Goal: Task Accomplishment & Management: Use online tool/utility

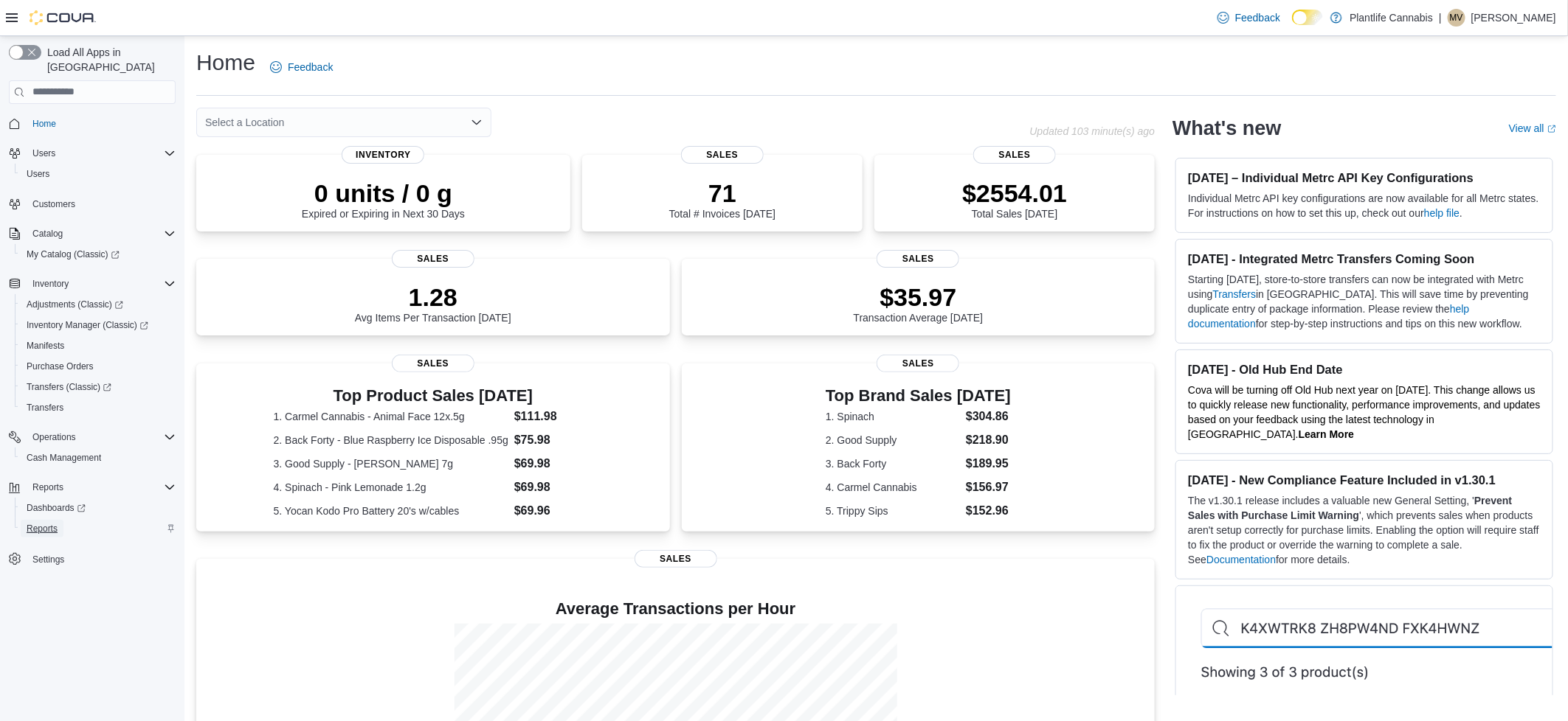
click at [45, 520] on span "Reports" at bounding box center [42, 528] width 31 height 18
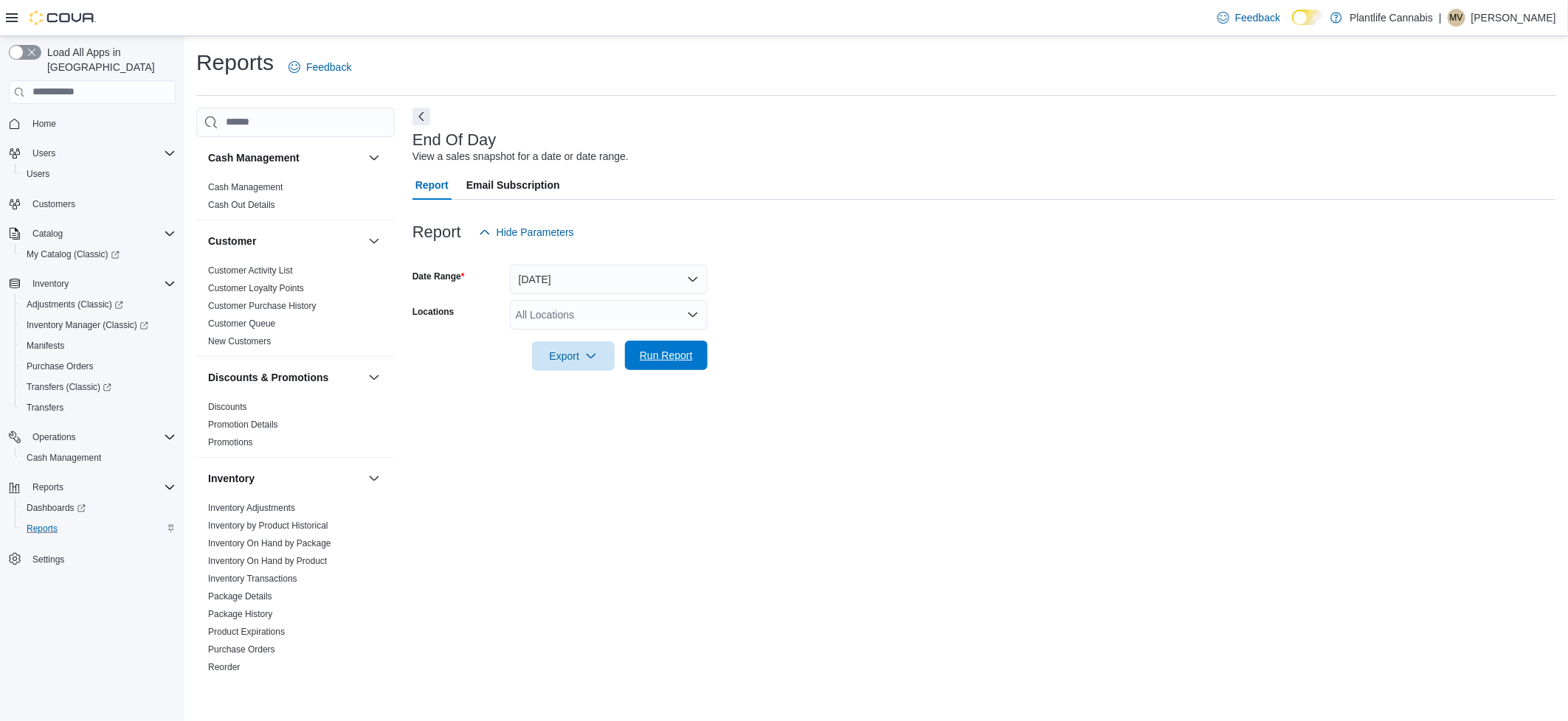
click at [672, 355] on span "Run Report" at bounding box center [666, 355] width 53 height 15
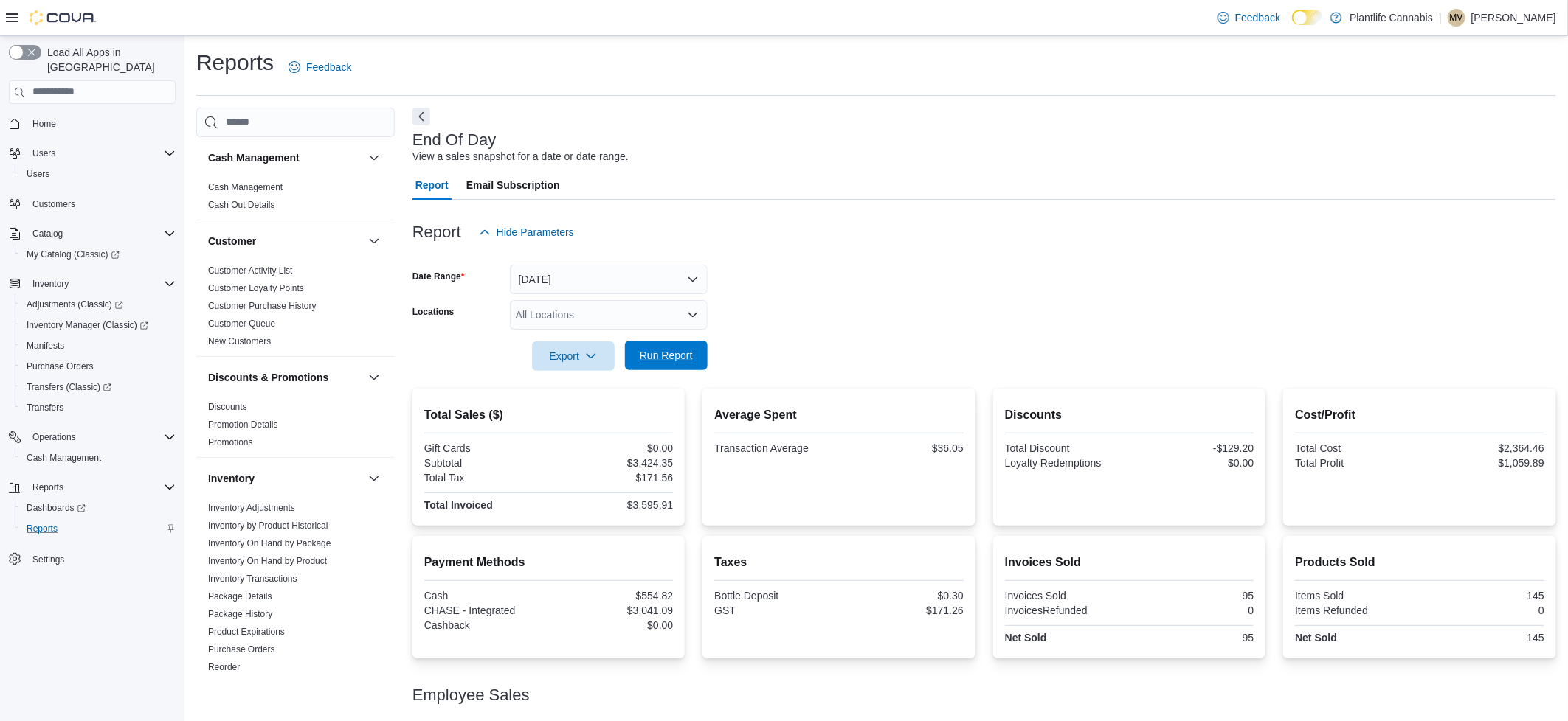
scroll to position [90, 0]
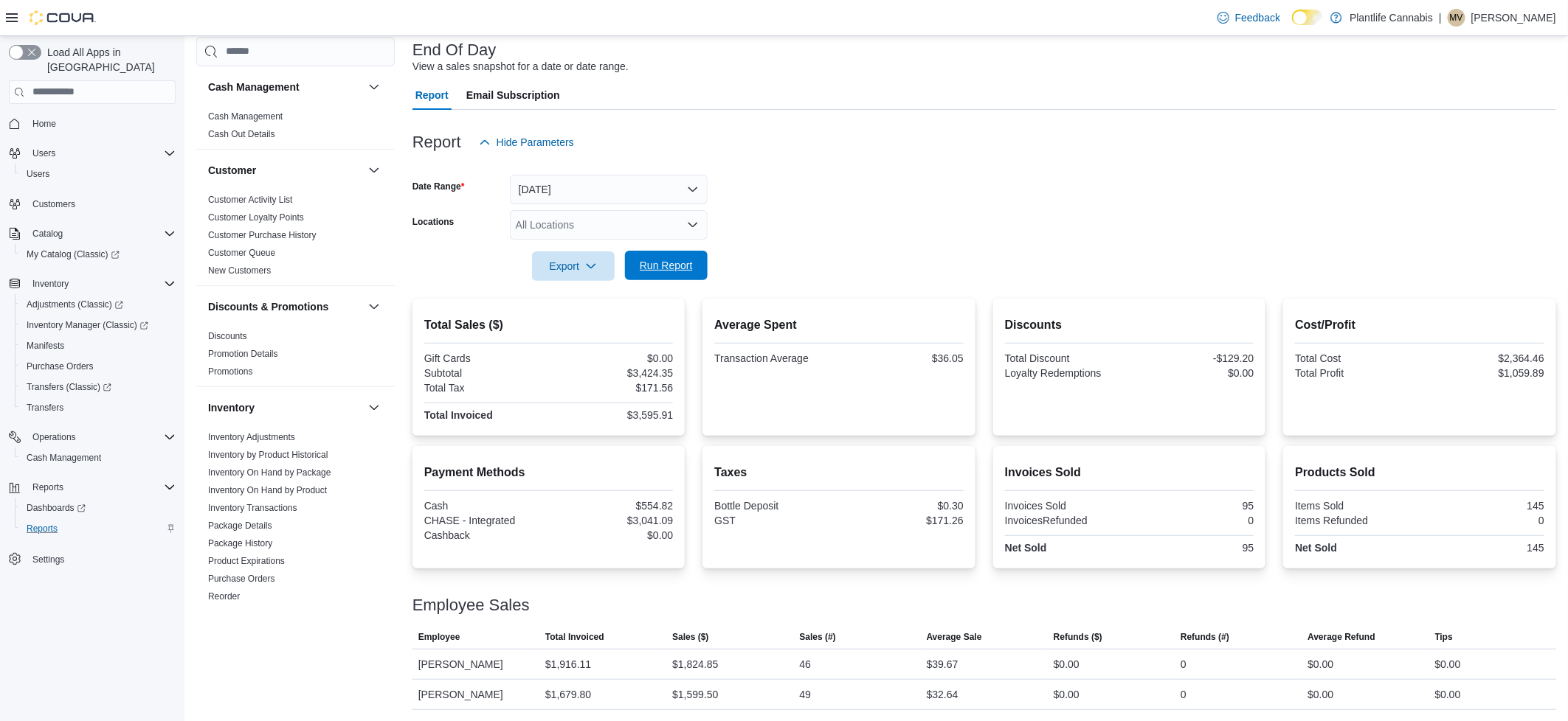
click at [686, 267] on span "Run Report" at bounding box center [666, 265] width 53 height 15
click at [682, 259] on span "Run Report" at bounding box center [666, 265] width 53 height 15
click at [686, 264] on span "Run Report" at bounding box center [666, 265] width 53 height 15
click at [36, 115] on span "Home" at bounding box center [45, 124] width 24 height 18
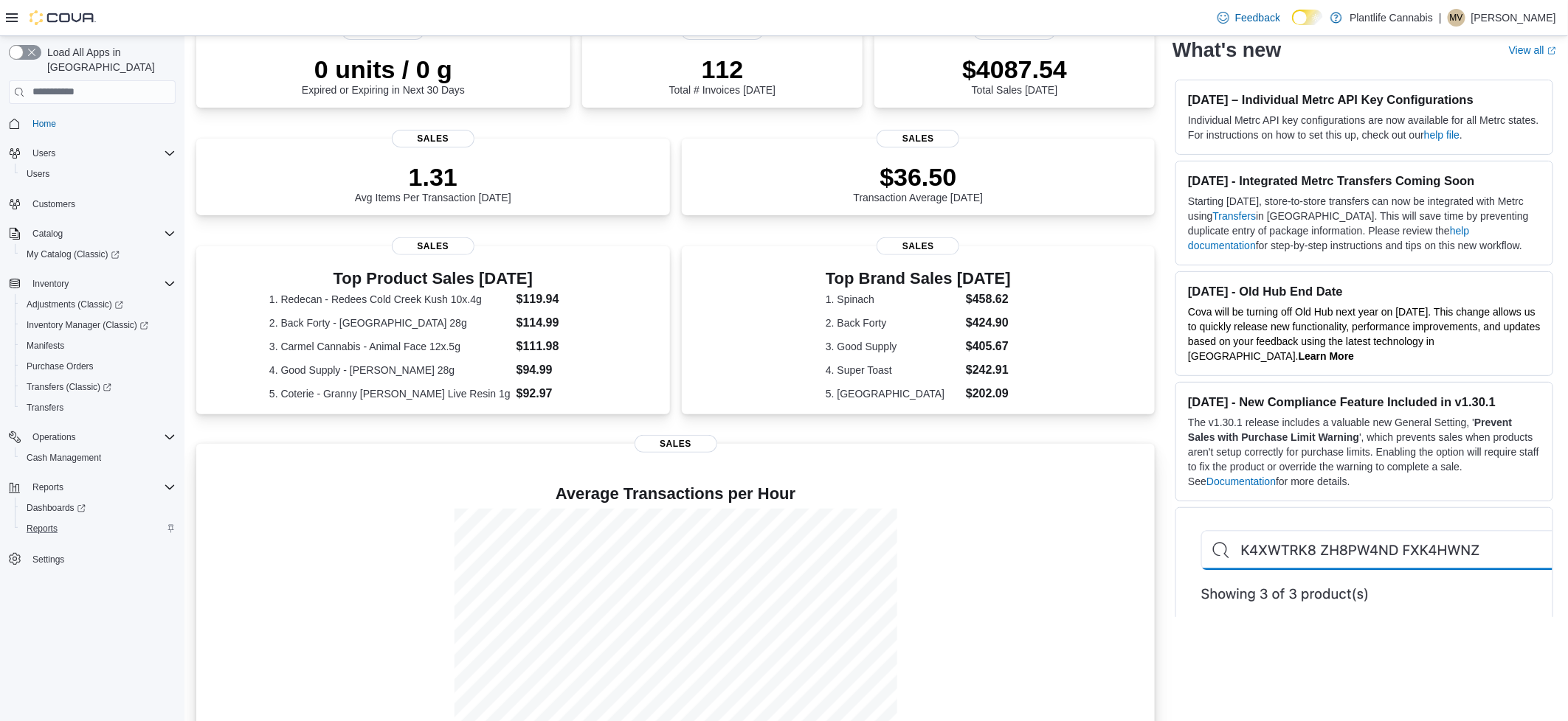
scroll to position [159, 0]
